Goal: Obtain resource: Obtain resource

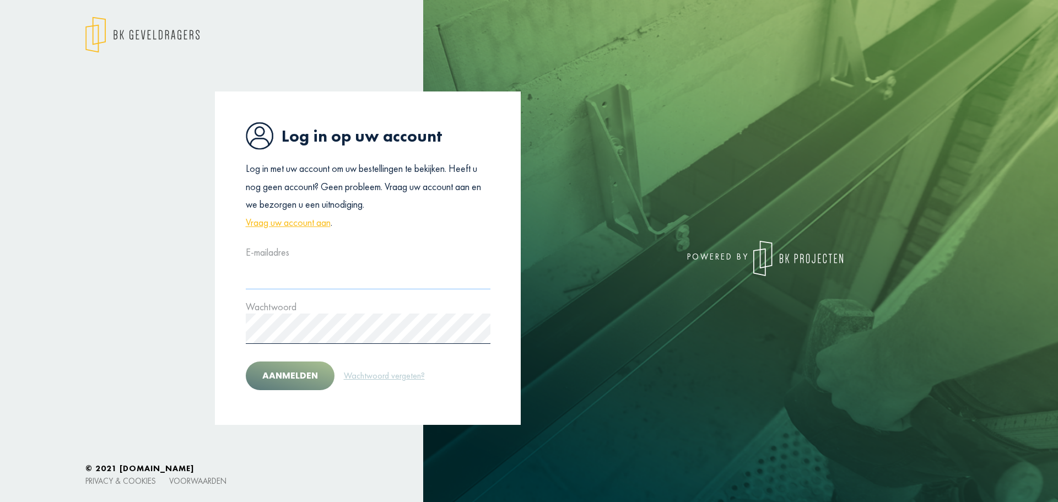
type input "**********"
click at [299, 383] on button "Aanmelden" at bounding box center [290, 375] width 89 height 29
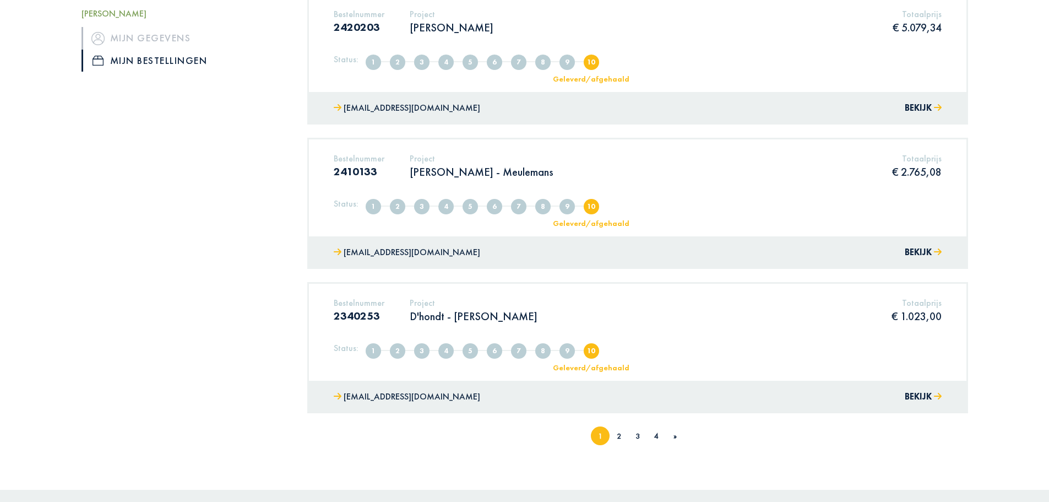
scroll to position [1266, 0]
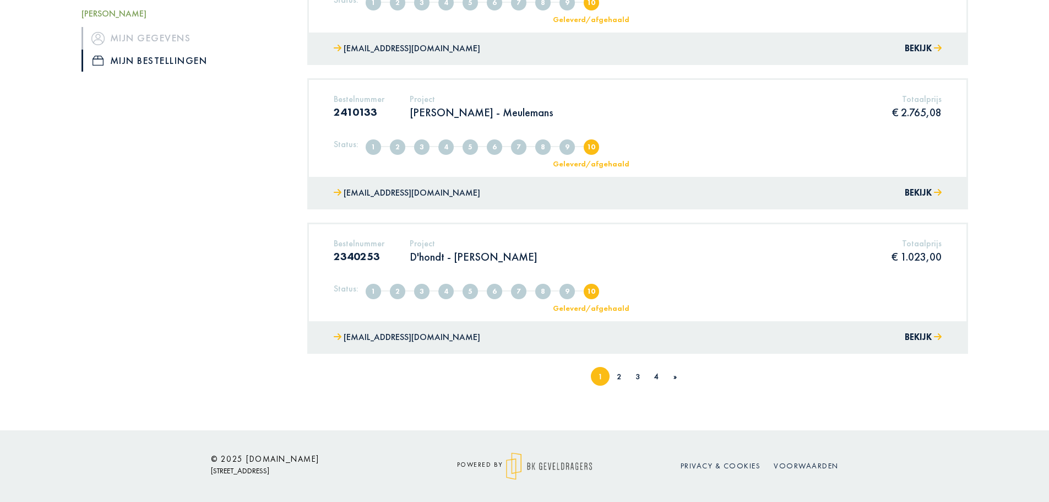
click at [621, 377] on li "2" at bounding box center [619, 376] width 19 height 19
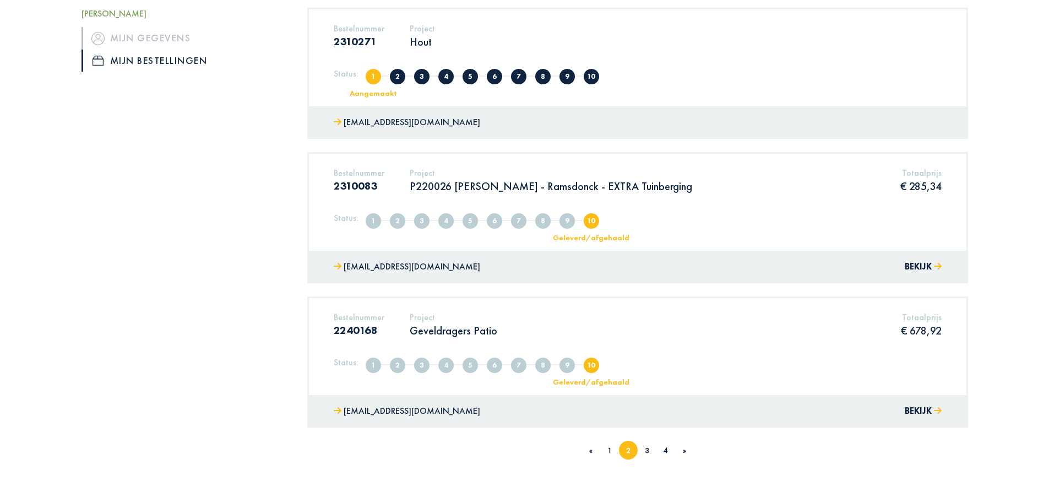
scroll to position [1211, 0]
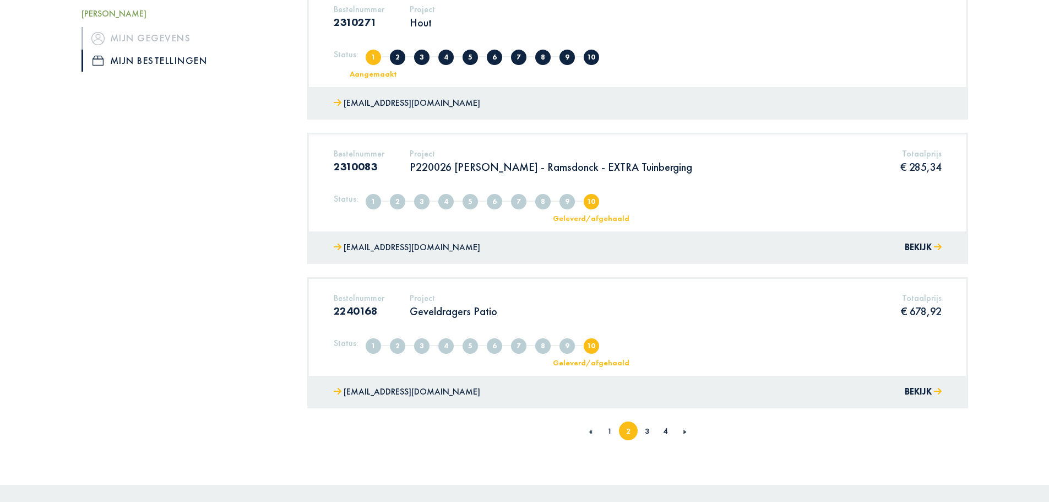
click at [649, 430] on link "3" at bounding box center [647, 431] width 4 height 10
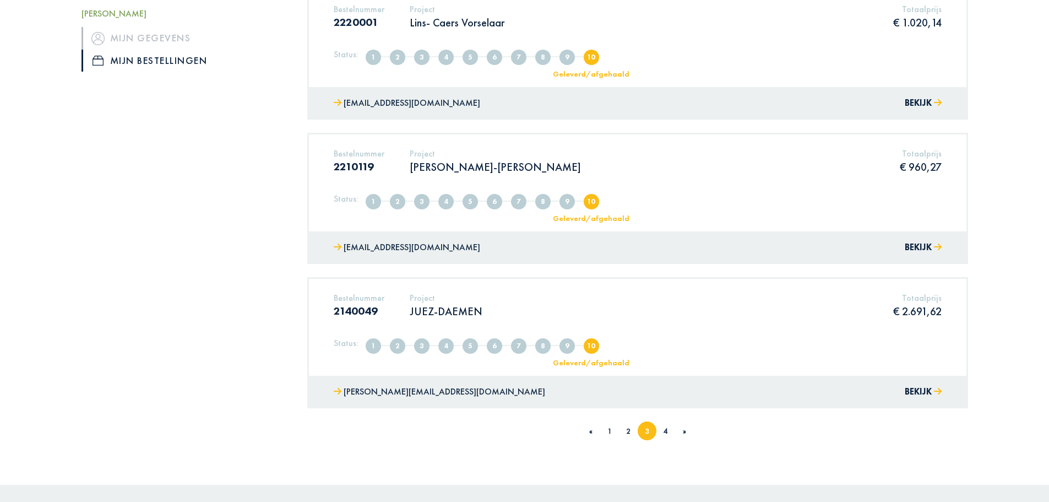
click at [598, 359] on div "Geleverd/afgehaald" at bounding box center [591, 363] width 91 height 8
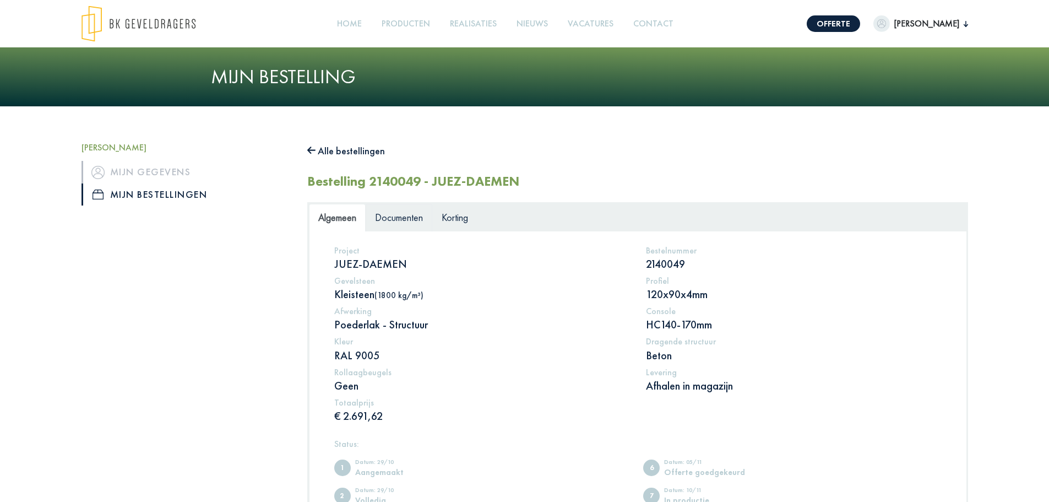
drag, startPoint x: 408, startPoint y: 203, endPoint x: 410, endPoint y: 219, distance: 16.7
click at [408, 203] on div "Algemeen Documenten Korting Project JUEZ-DAEMEN Bestelnummer 2140049 Gevelsteen…" at bounding box center [637, 429] width 661 height 454
click at [411, 220] on span "Documenten" at bounding box center [399, 217] width 48 height 13
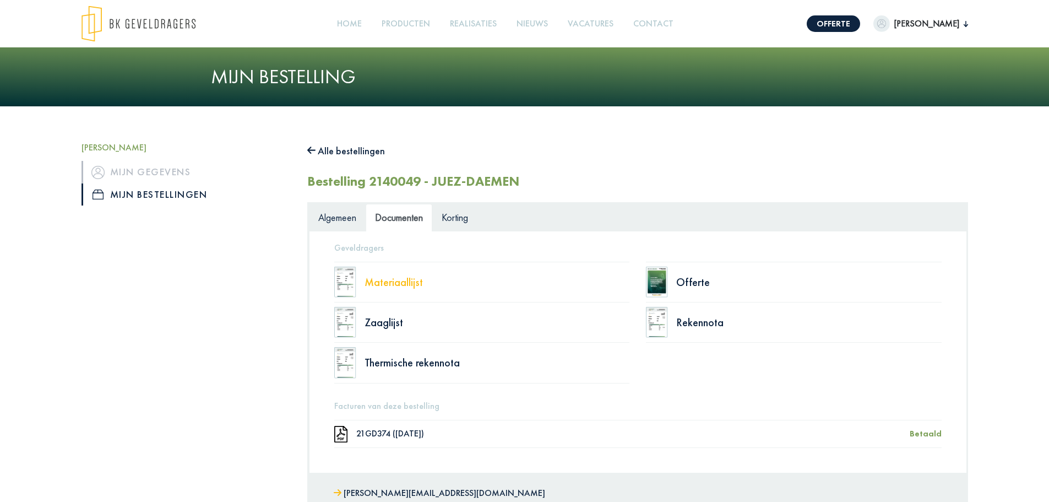
click at [394, 283] on div "Materiaallijst" at bounding box center [498, 282] width 266 height 11
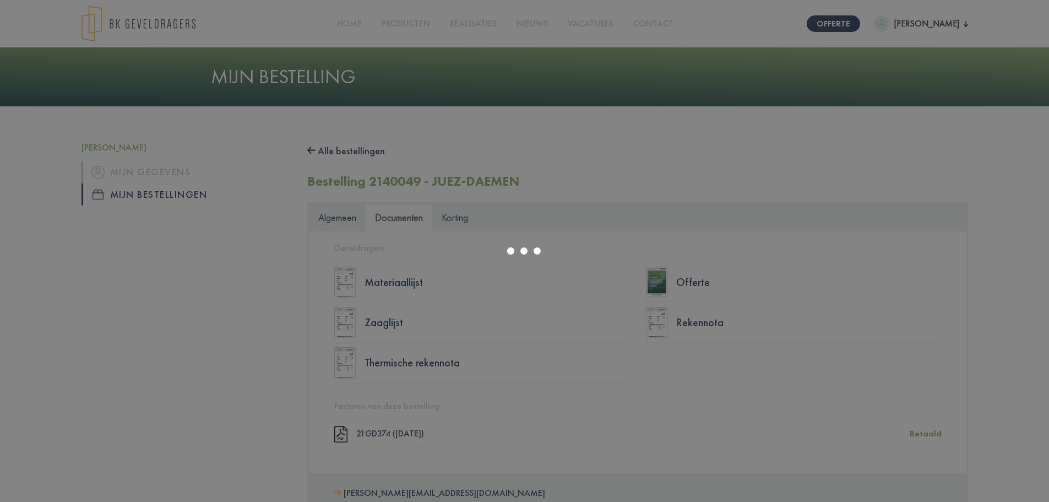
click at [295, 328] on div at bounding box center [524, 251] width 1049 height 502
drag, startPoint x: 771, startPoint y: 296, endPoint x: 740, endPoint y: 318, distance: 37.9
click at [771, 294] on div at bounding box center [524, 251] width 1049 height 502
click at [759, 366] on div at bounding box center [524, 251] width 1049 height 502
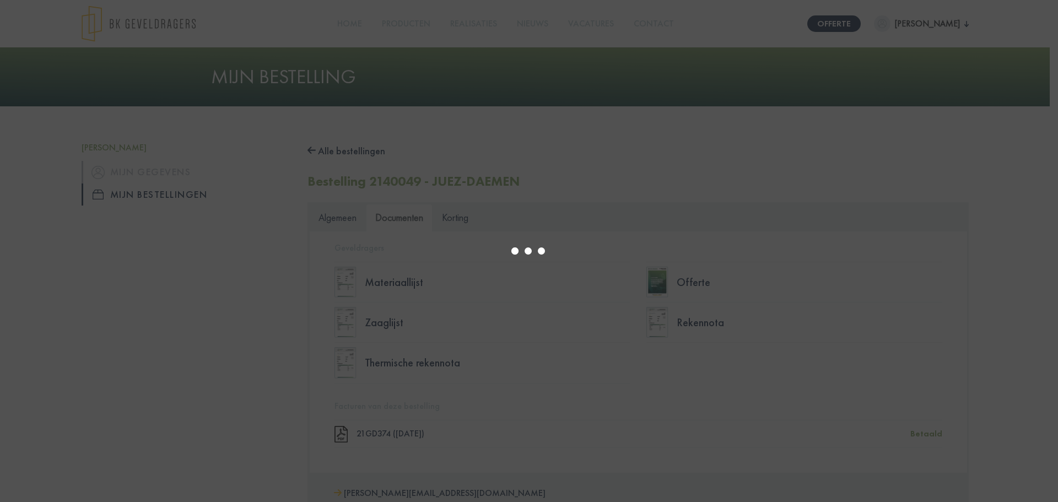
select select "******"
type input "*"
select select "****"
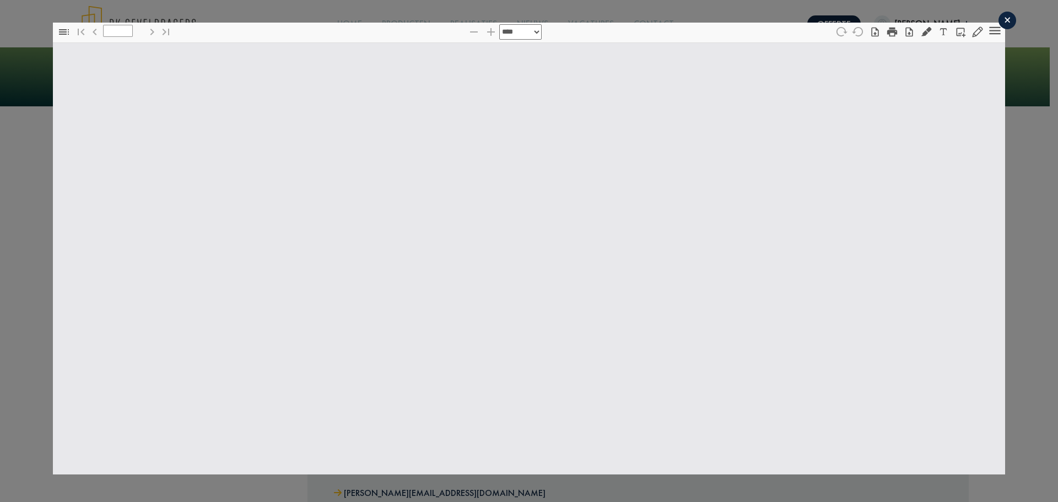
drag, startPoint x: 408, startPoint y: 202, endPoint x: 408, endPoint y: 209, distance: 6.6
click at [408, 203] on body "Offerte [PERSON_NAME], [PERSON_NAME] gegevens Mijn bestellingen Afmelden Home P…" at bounding box center [529, 317] width 1058 height 635
type input "*"
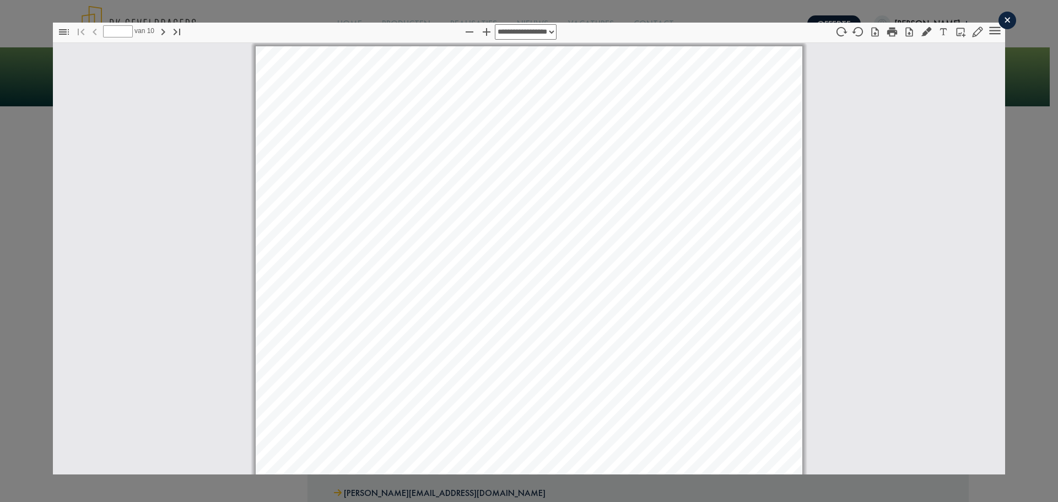
select select "****"
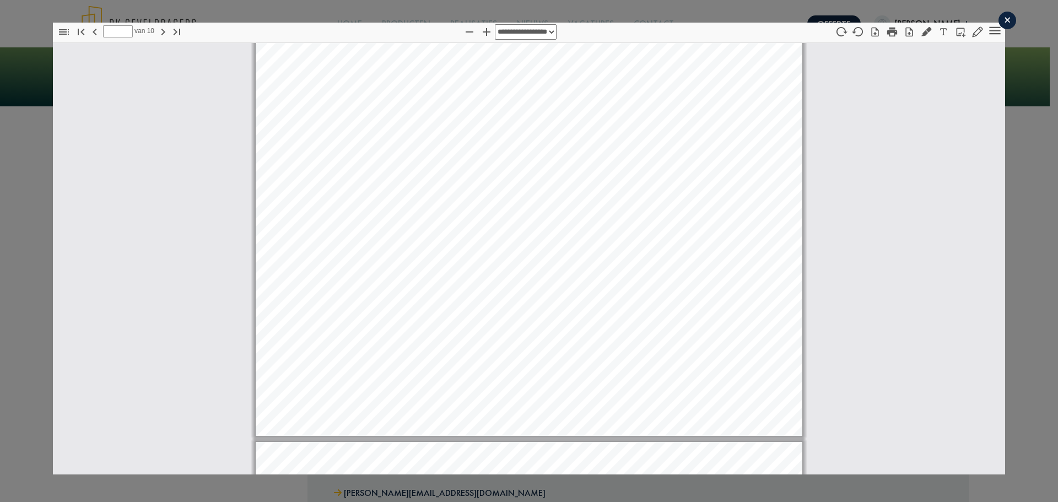
scroll to position [777, 0]
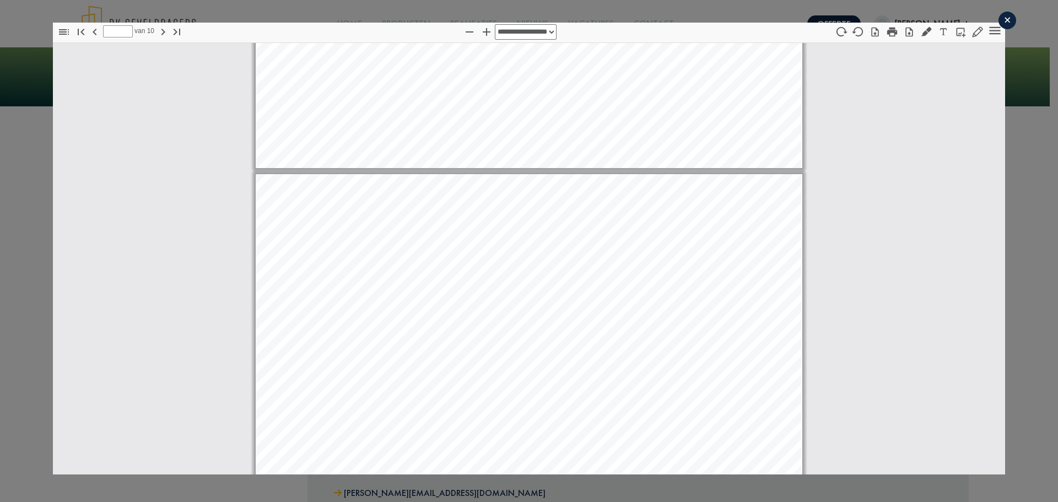
type input "*"
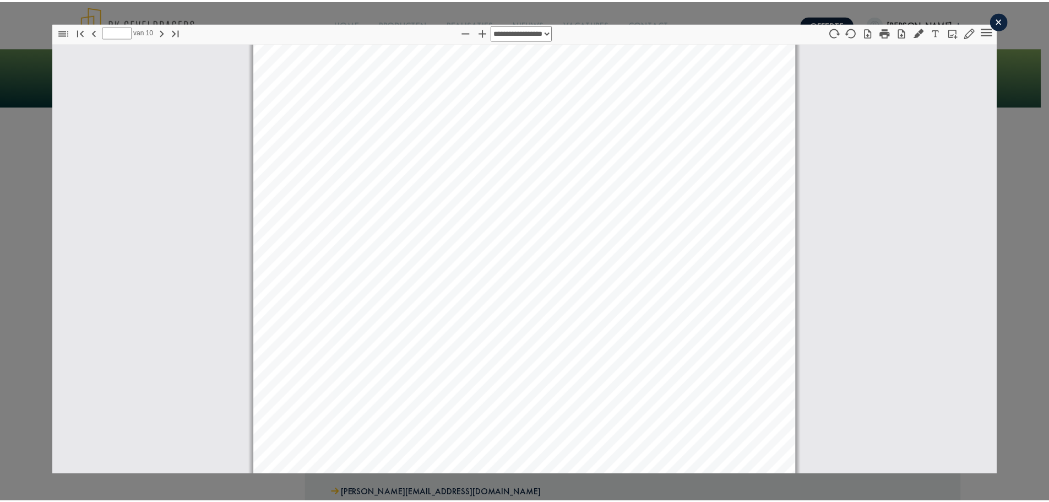
scroll to position [2547, 0]
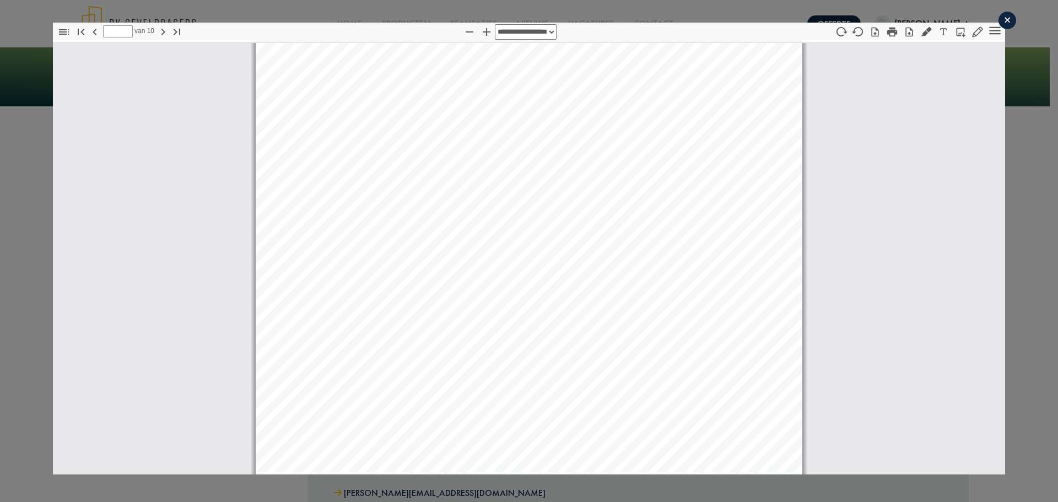
click at [28, 245] on div "**********" at bounding box center [529, 248] width 1058 height 497
